Goal: Task Accomplishment & Management: Manage account settings

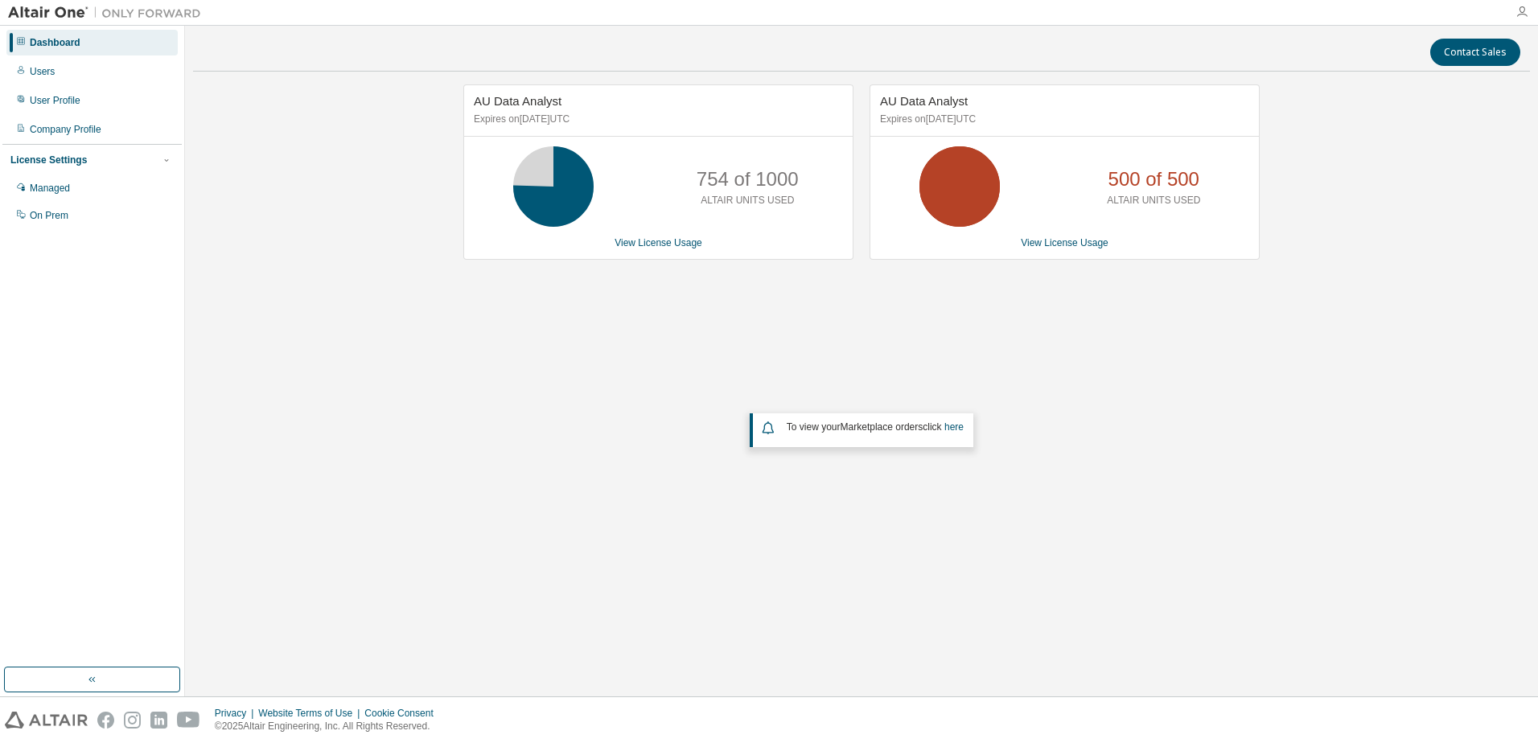
click at [1523, 14] on icon "button" at bounding box center [1522, 12] width 13 height 13
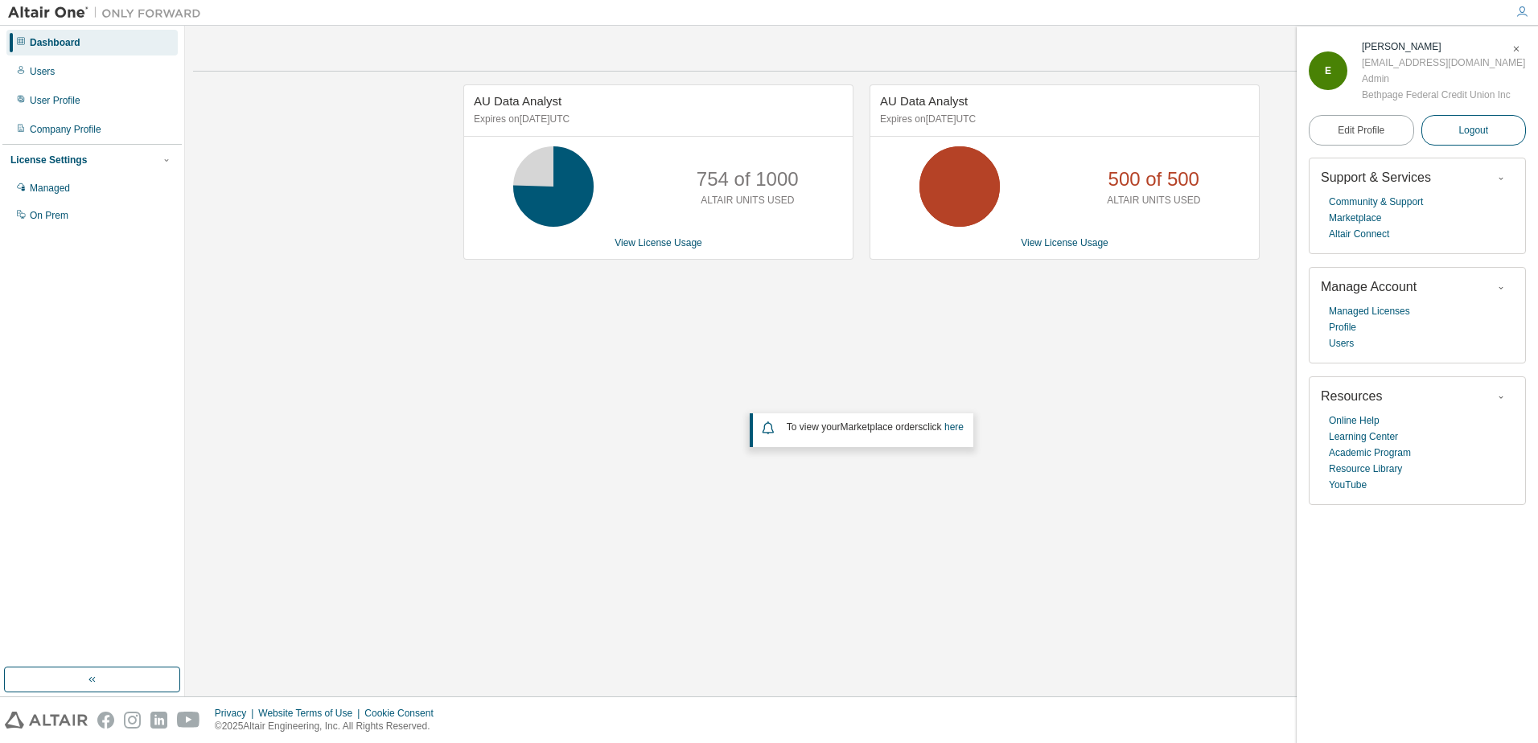
click at [1471, 138] on span "Logout" at bounding box center [1473, 130] width 30 height 16
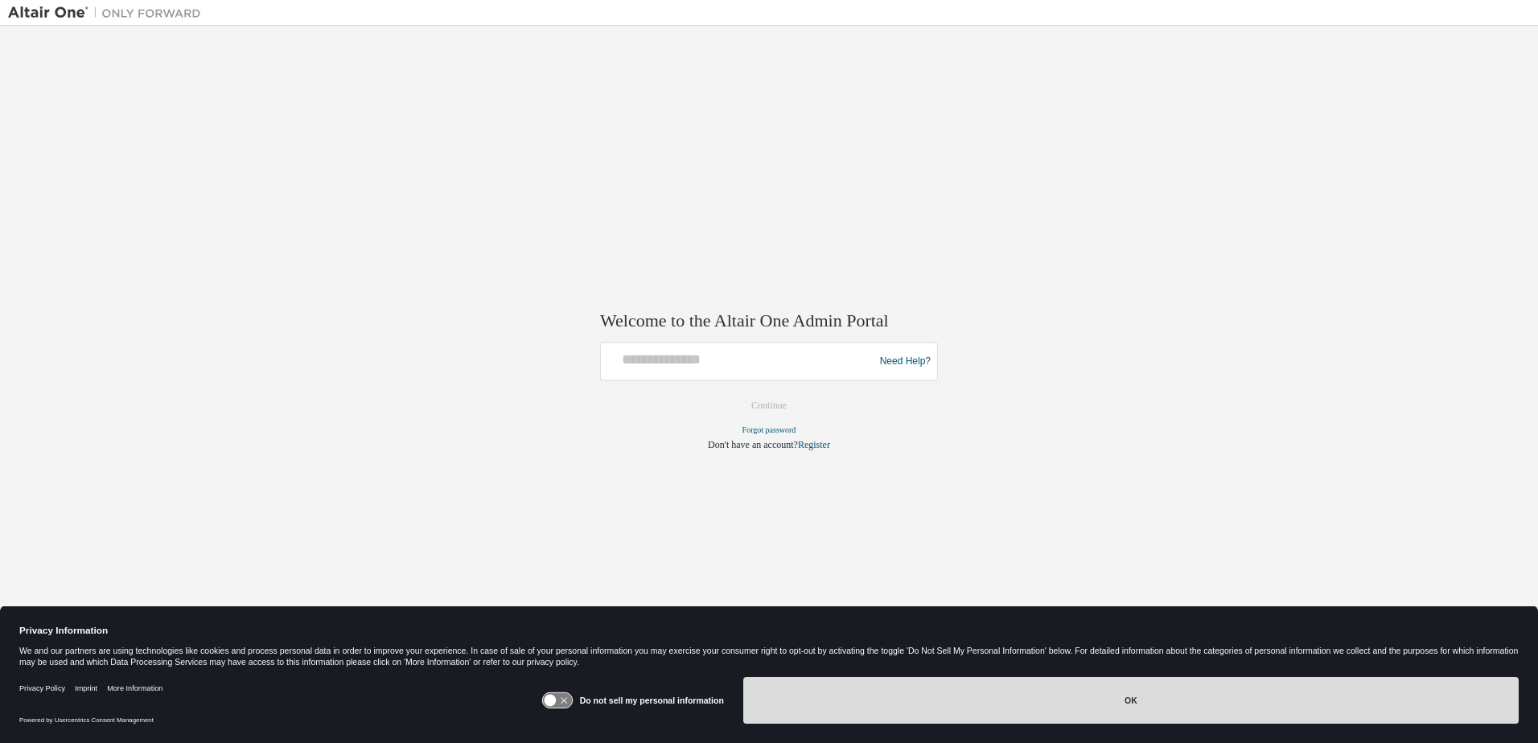
click at [979, 700] on button "OK" at bounding box center [1130, 700] width 775 height 47
